Goal: Transaction & Acquisition: Purchase product/service

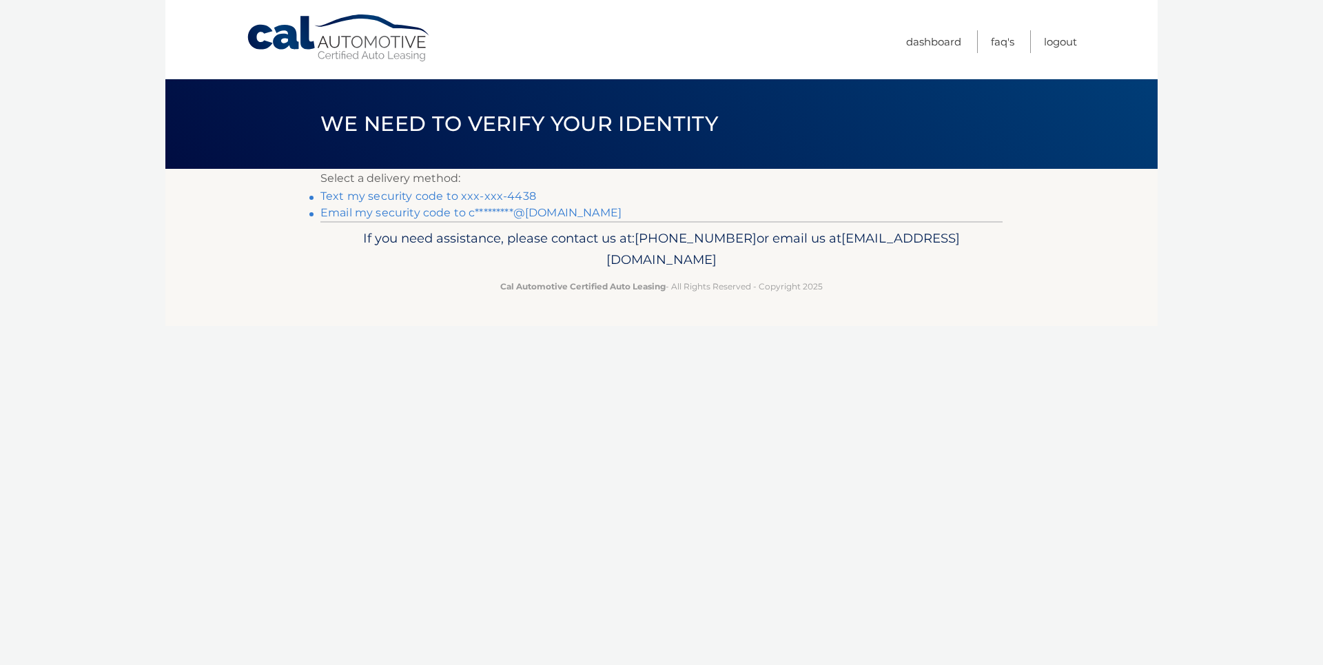
click at [406, 197] on link "Text my security code to xxx-xxx-4438" at bounding box center [429, 196] width 216 height 13
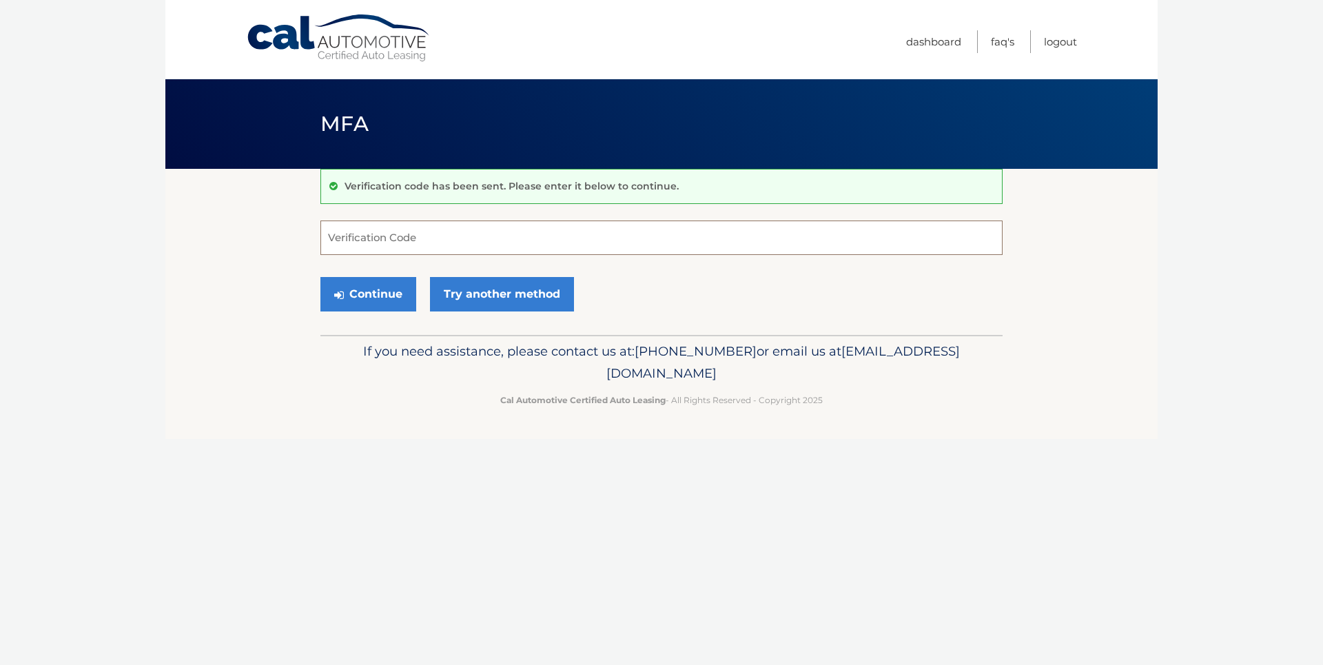
click at [381, 236] on input "Verification Code" at bounding box center [662, 238] width 682 height 34
type input "369018"
click at [358, 296] on button "Continue" at bounding box center [369, 294] width 96 height 34
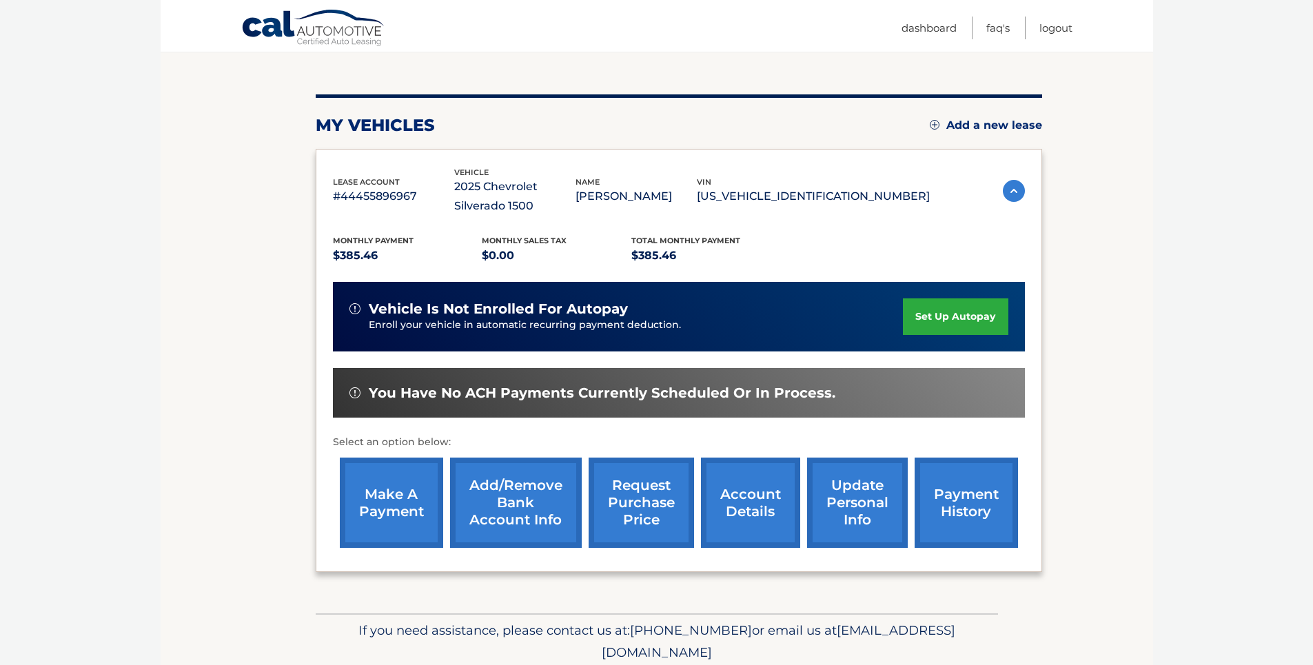
scroll to position [138, 0]
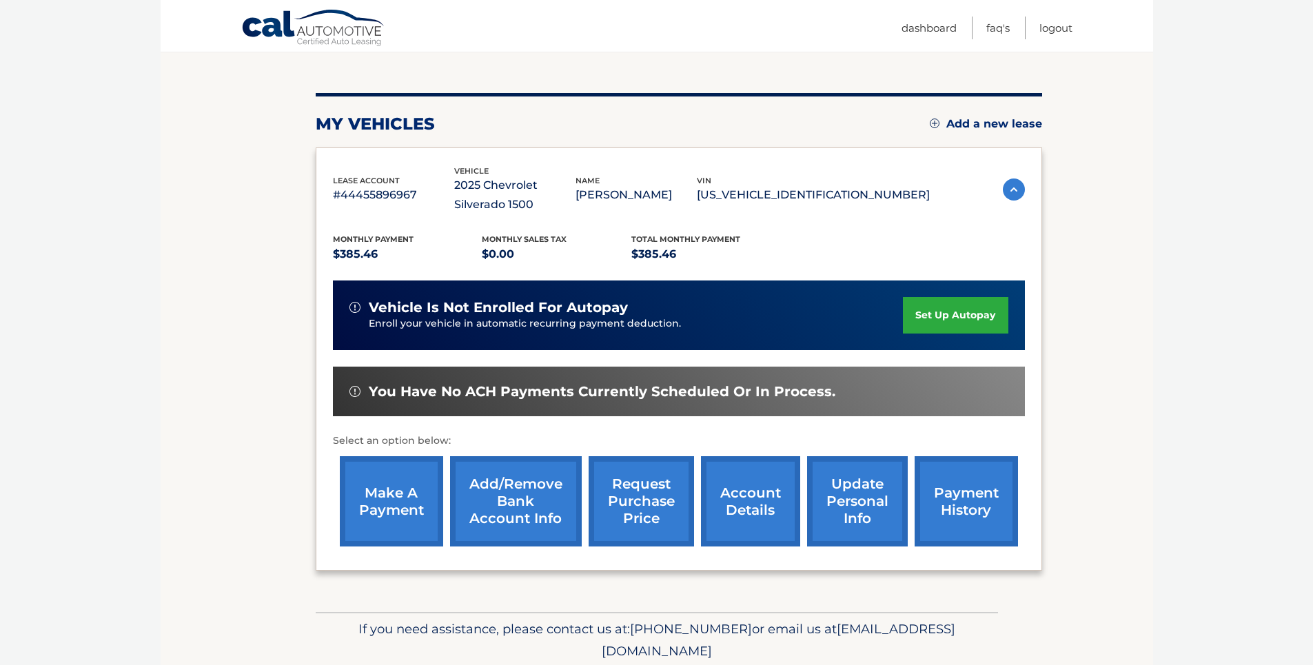
click at [733, 500] on link "account details" at bounding box center [750, 501] width 99 height 90
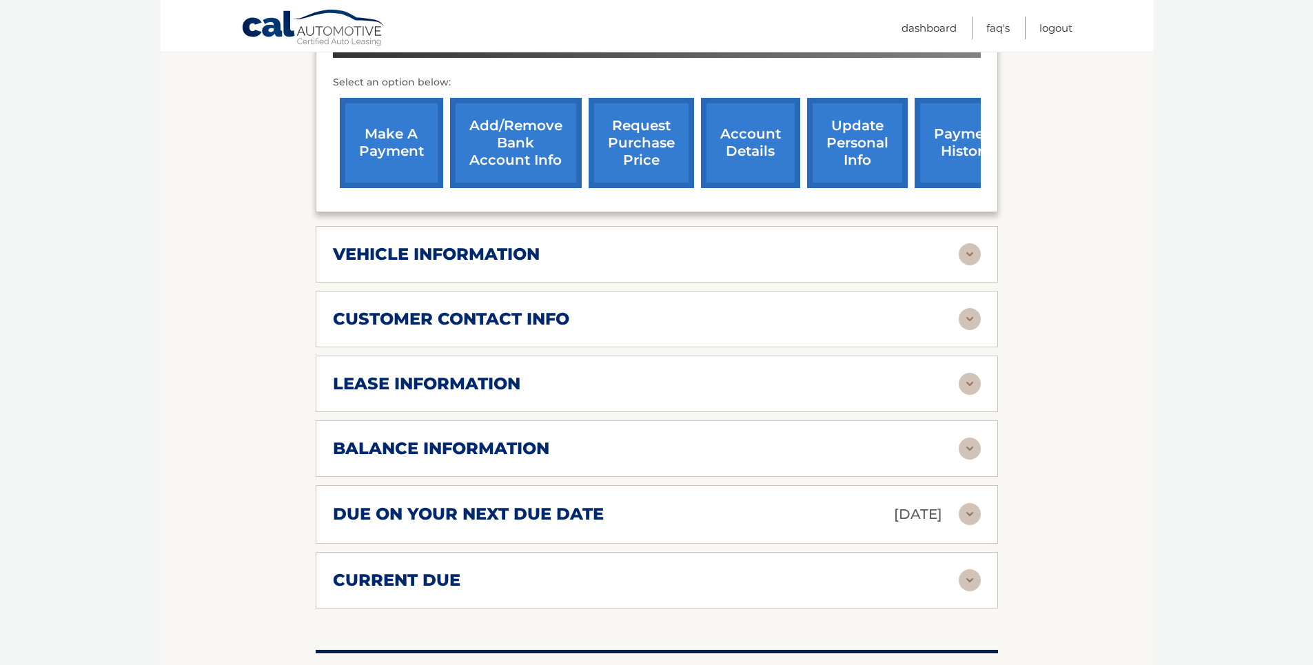
scroll to position [514, 0]
click at [405, 143] on link "make a payment" at bounding box center [391, 144] width 103 height 90
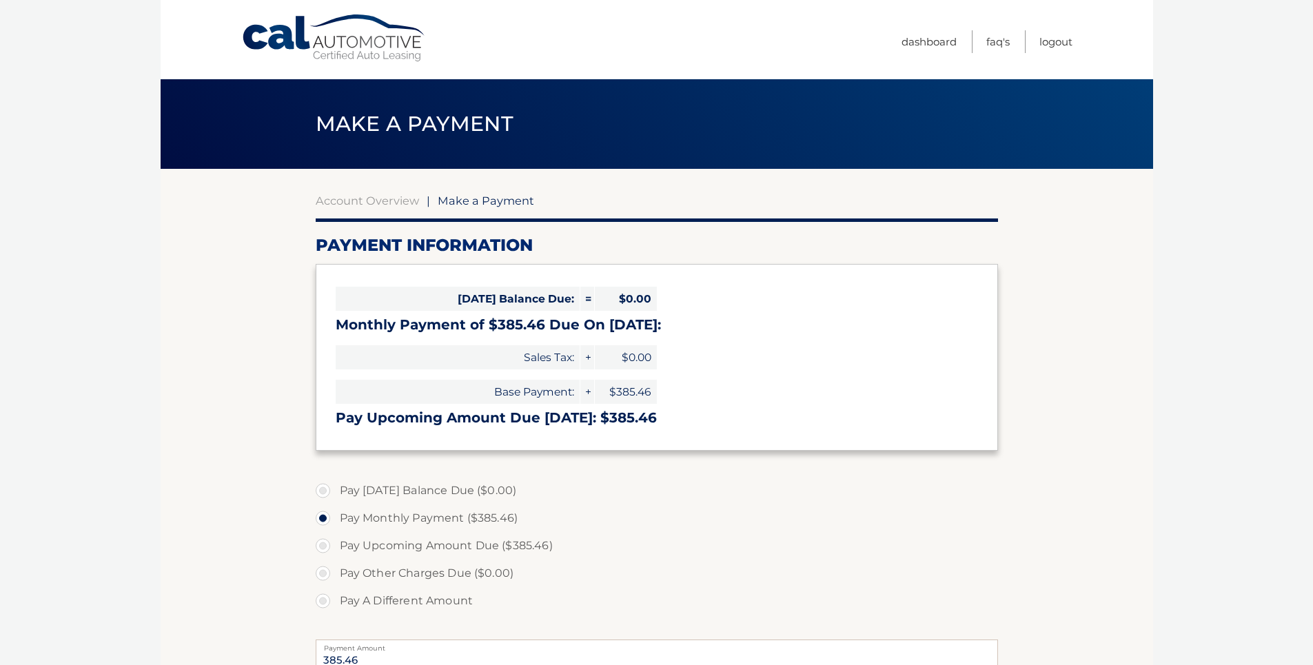
select select "Y2YzYzczZjYtZDYxMS00MGI0LWJmMDEtMjA0OWQ2NThkNDgz"
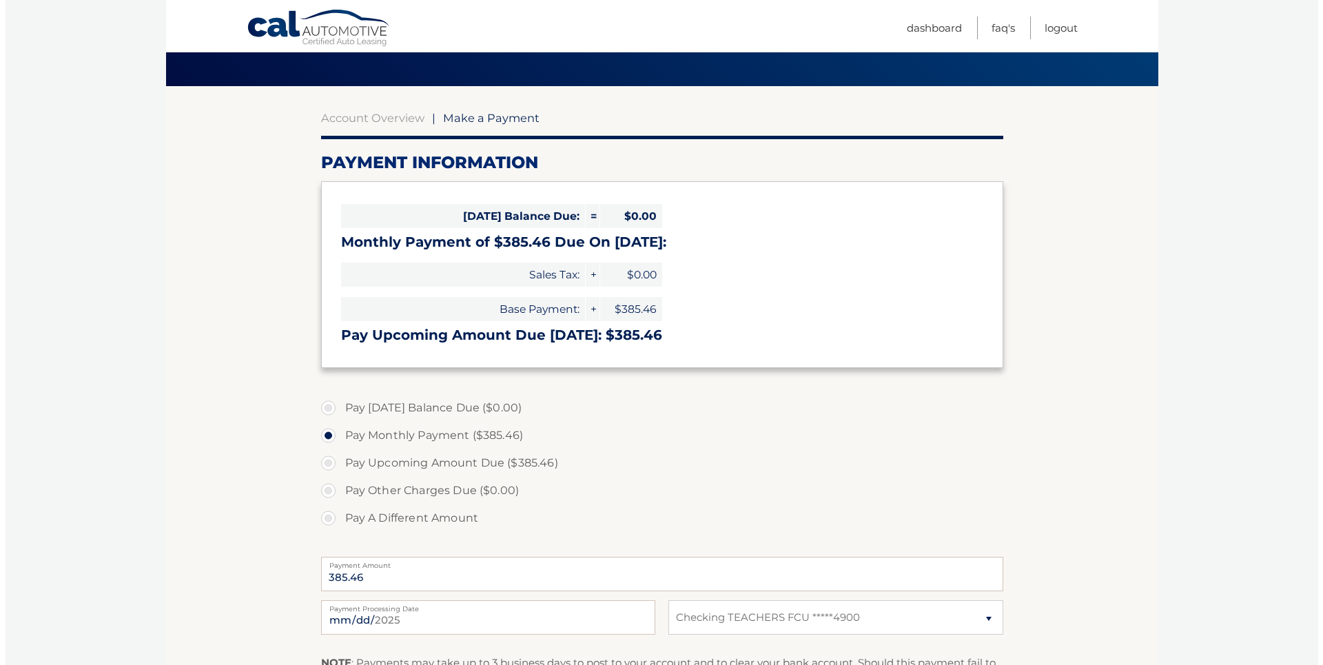
scroll to position [207, 0]
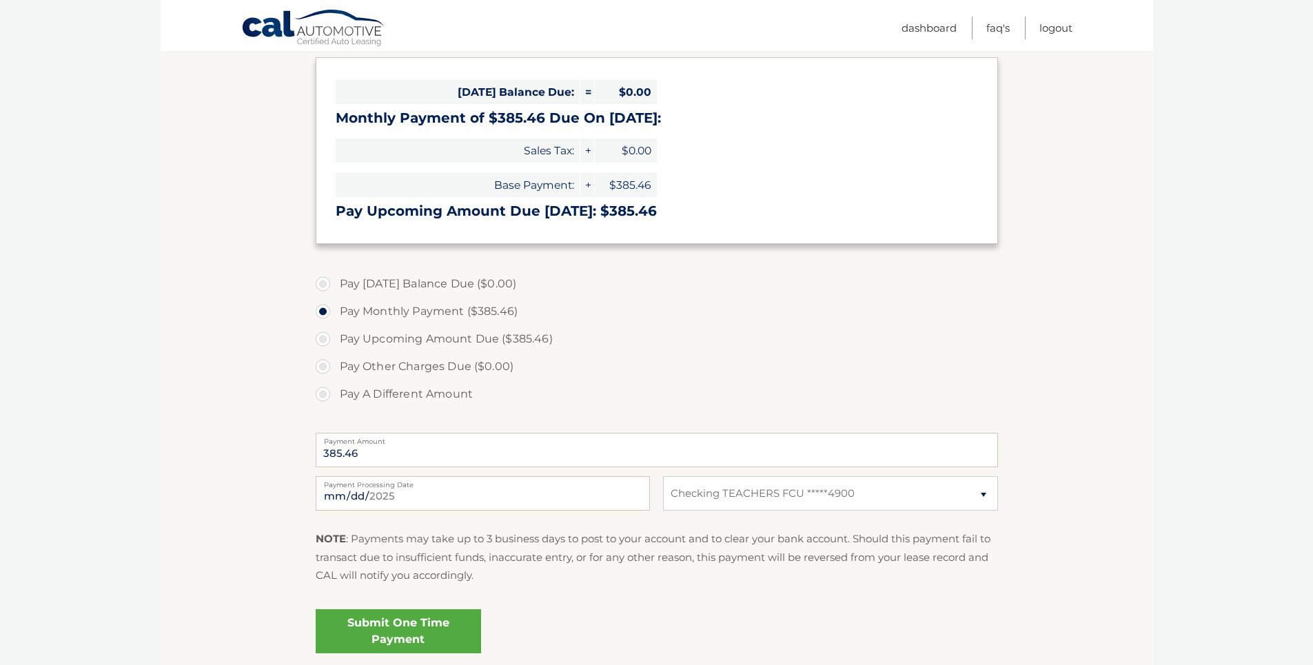
click at [392, 630] on link "Submit One Time Payment" at bounding box center [398, 631] width 165 height 44
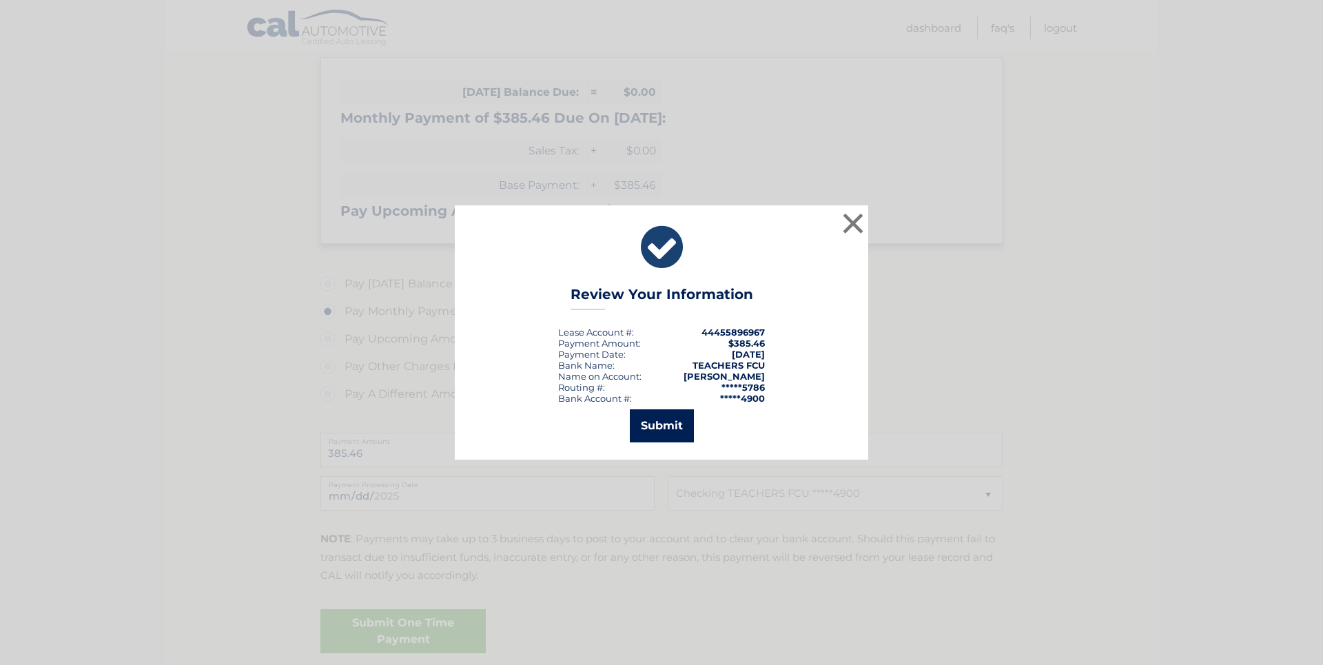
click at [656, 434] on button "Submit" at bounding box center [662, 425] width 64 height 33
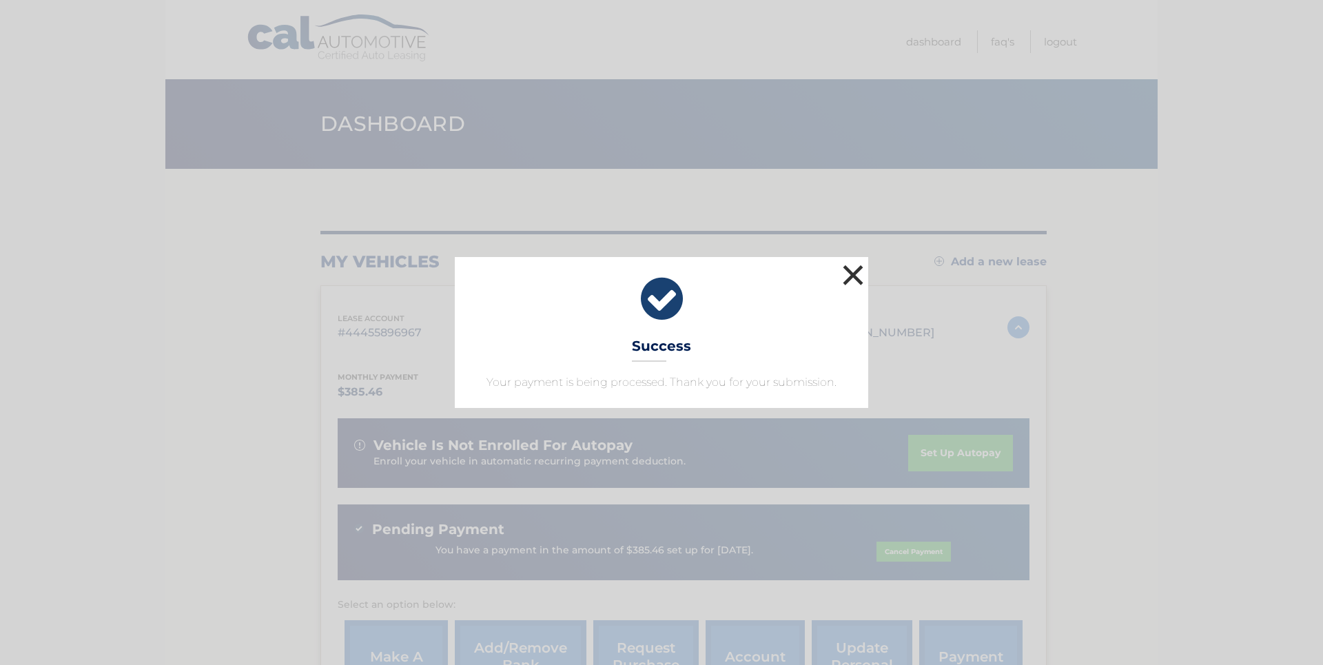
click at [855, 278] on button "×" at bounding box center [854, 275] width 28 height 28
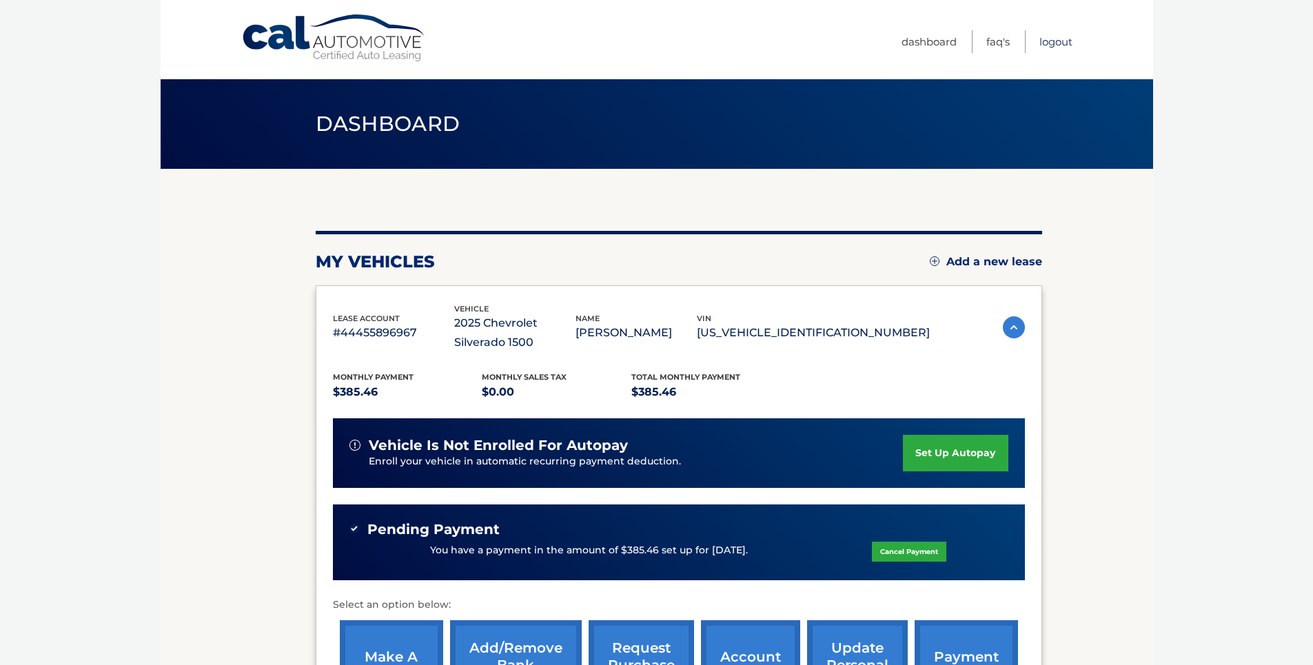
click at [1064, 43] on link "Logout" at bounding box center [1055, 41] width 33 height 23
